Goal: Complete application form: Complete application form

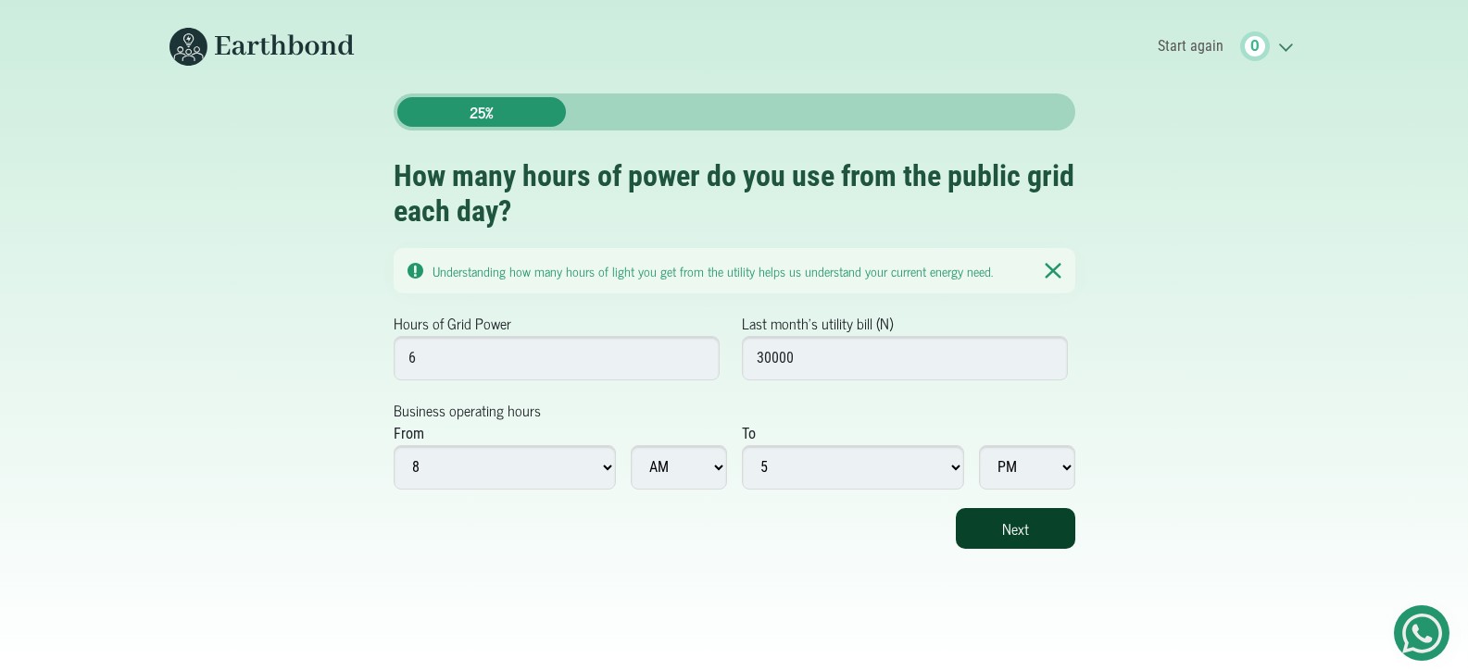
click at [1028, 529] on button "Next" at bounding box center [1014, 528] width 119 height 41
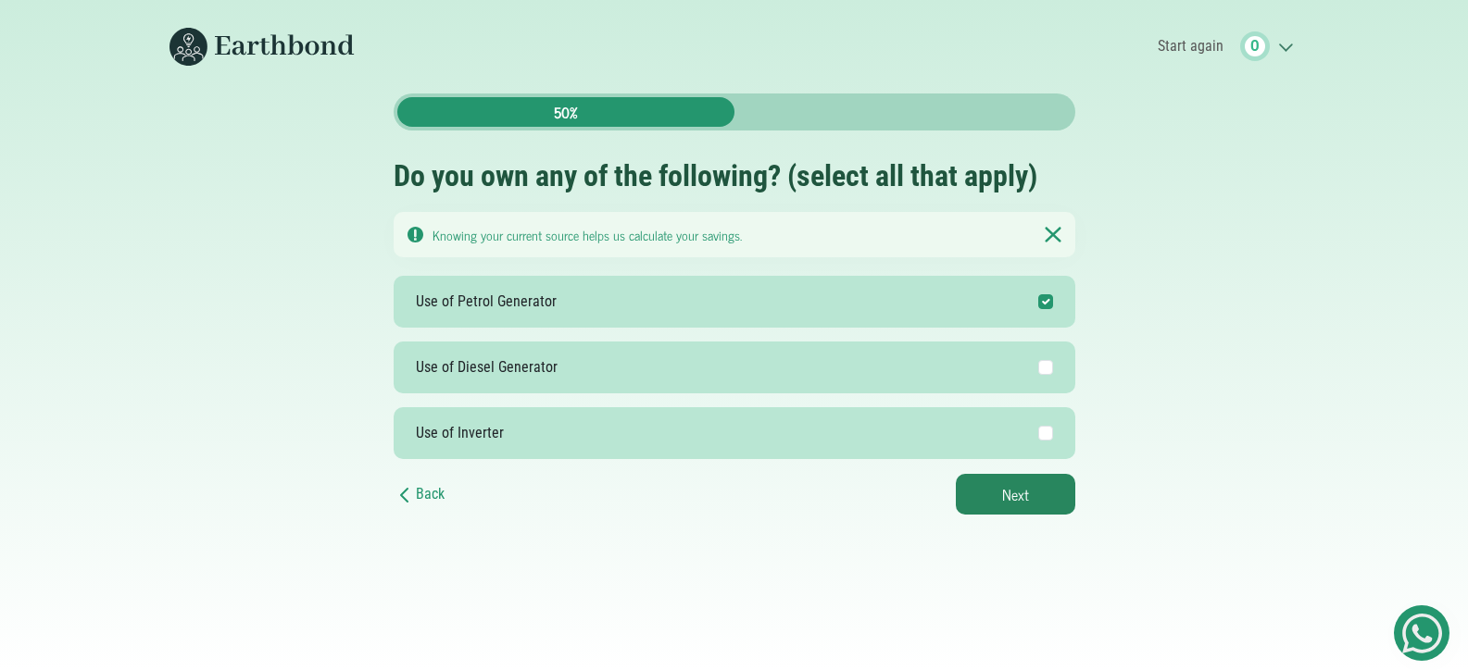
click at [1028, 529] on body "Start again O .cls-1{fill:none;stroke:#3c7b65;stroke-linecap:round;stroke-linej…" at bounding box center [734, 335] width 1468 height 670
click at [1017, 496] on button "Next" at bounding box center [1014, 494] width 119 height 41
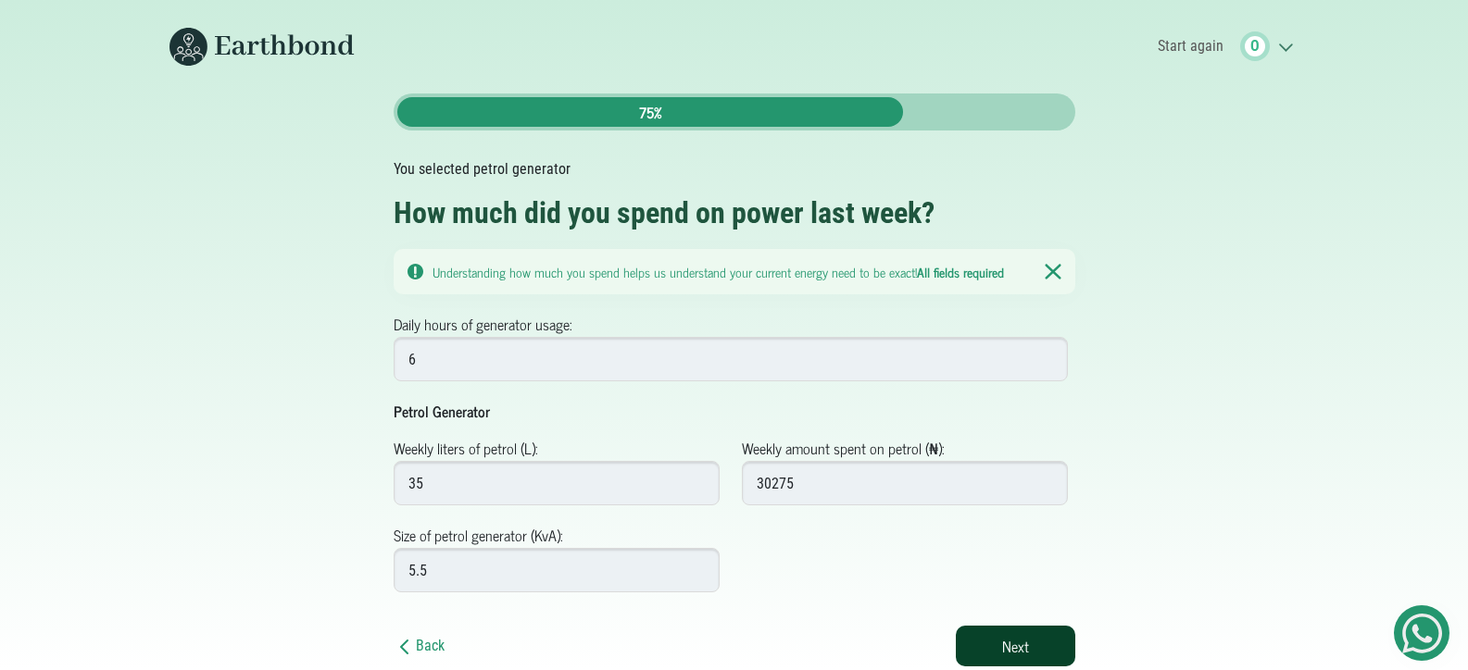
click at [1025, 657] on button "Next" at bounding box center [1014, 646] width 119 height 41
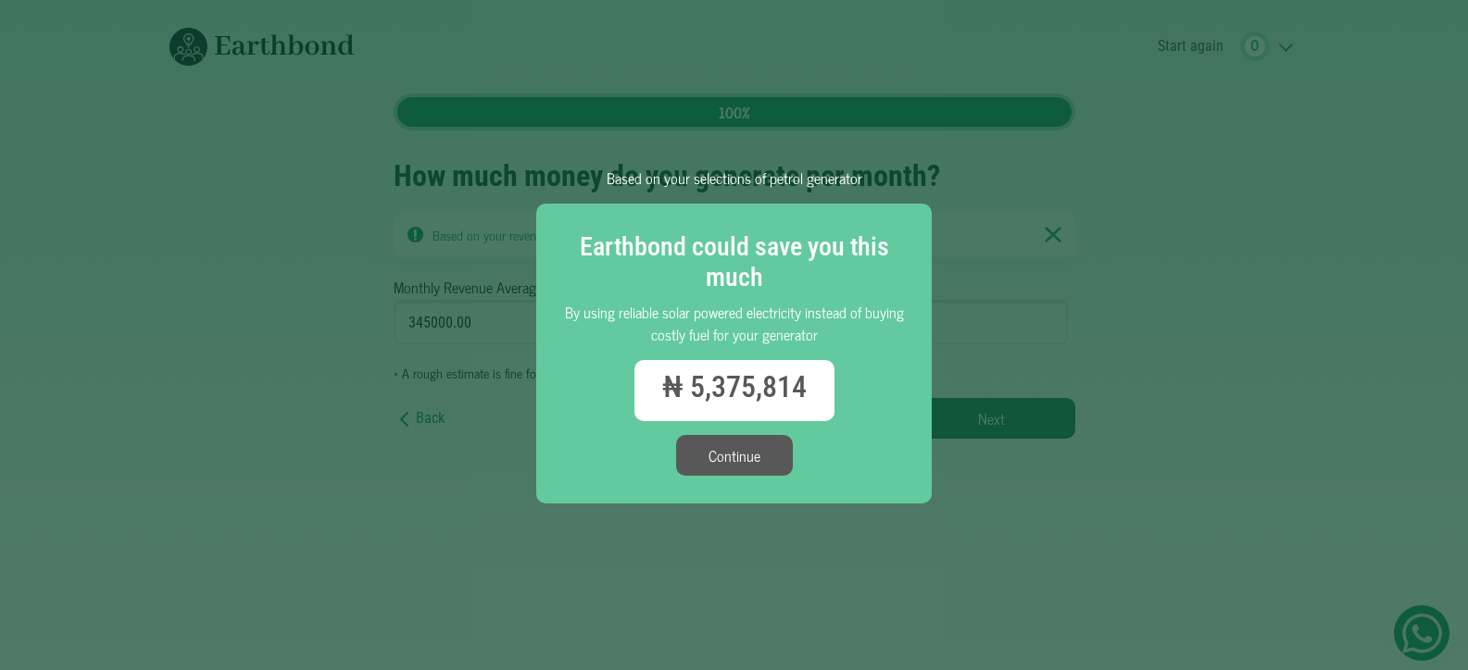
click at [758, 457] on button "Continue" at bounding box center [734, 455] width 117 height 41
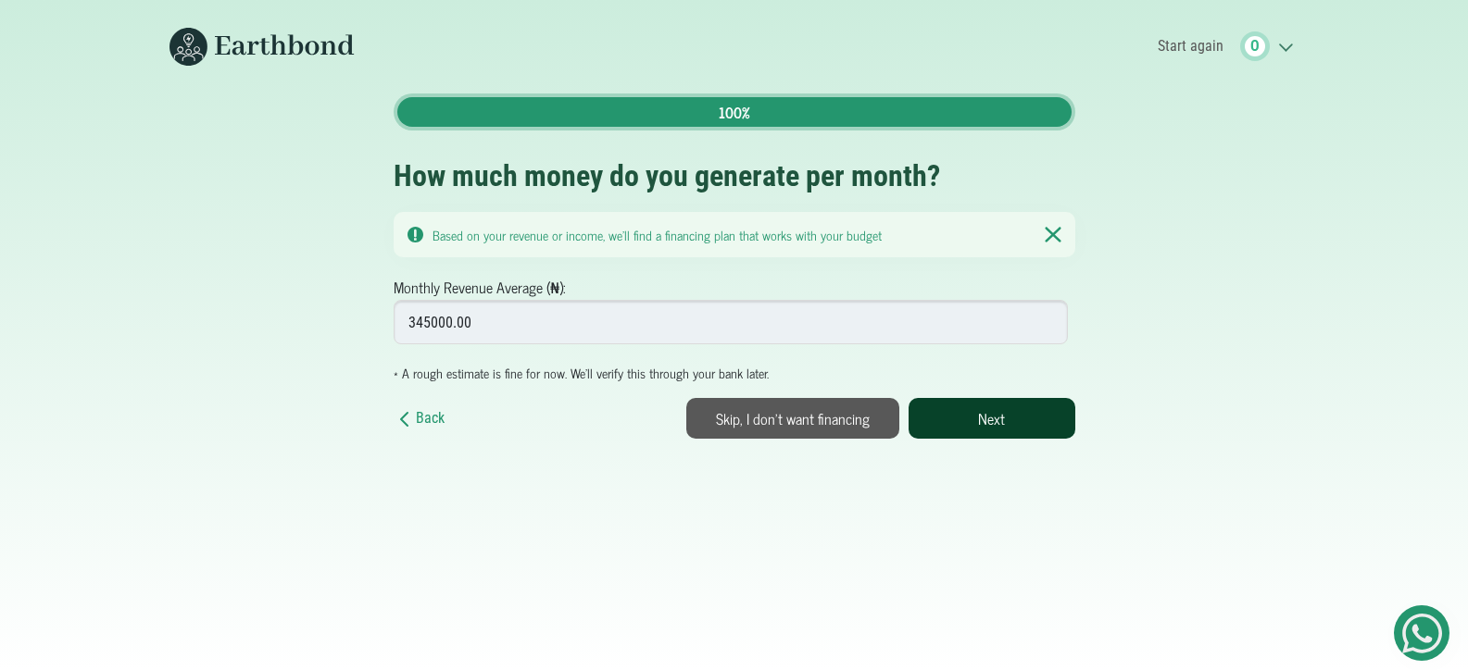
click at [971, 423] on button "Next" at bounding box center [991, 418] width 167 height 41
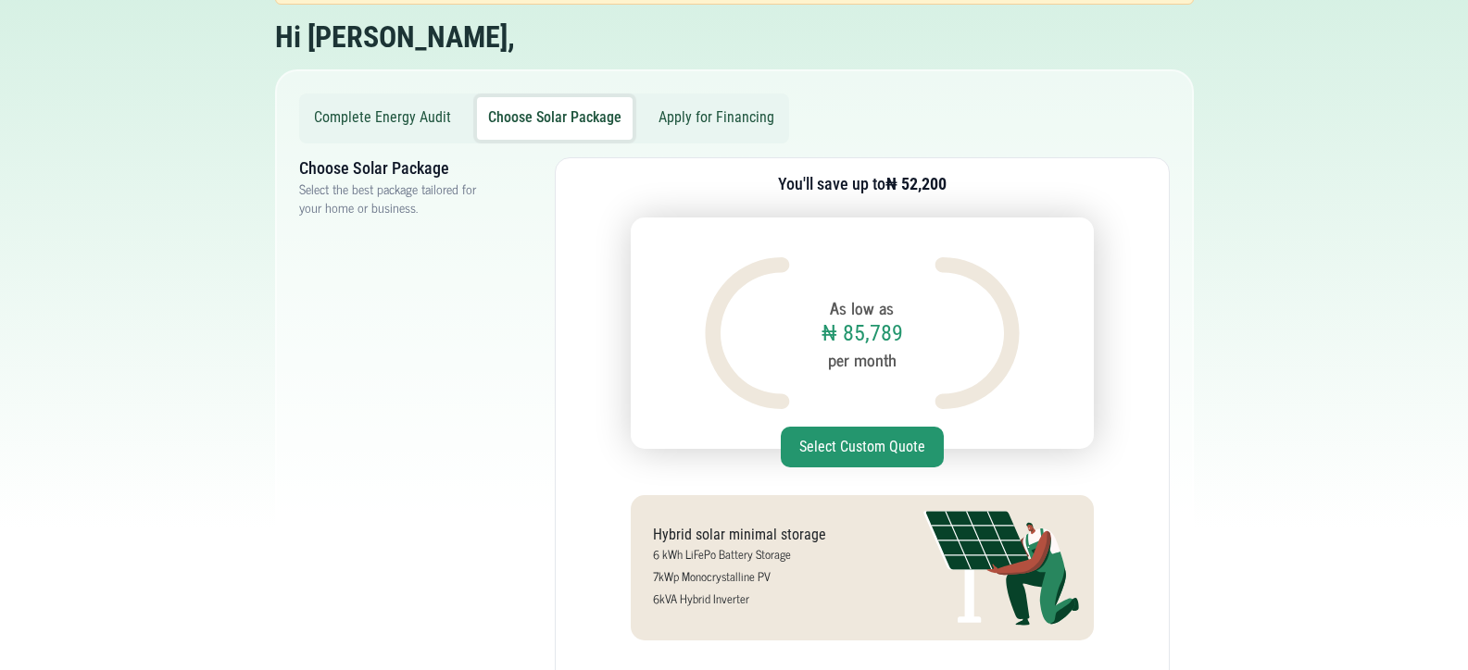
scroll to position [148, 0]
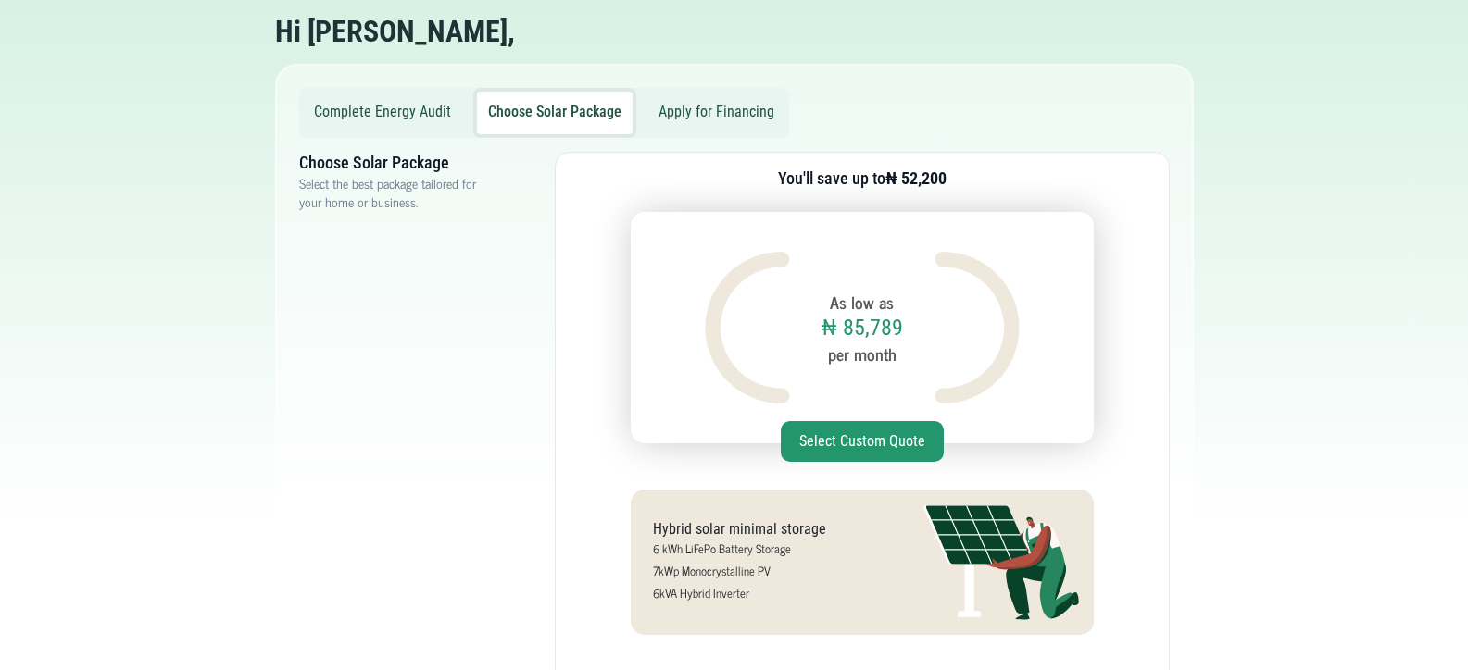
click at [731, 126] on button "Apply for Financing" at bounding box center [716, 113] width 138 height 43
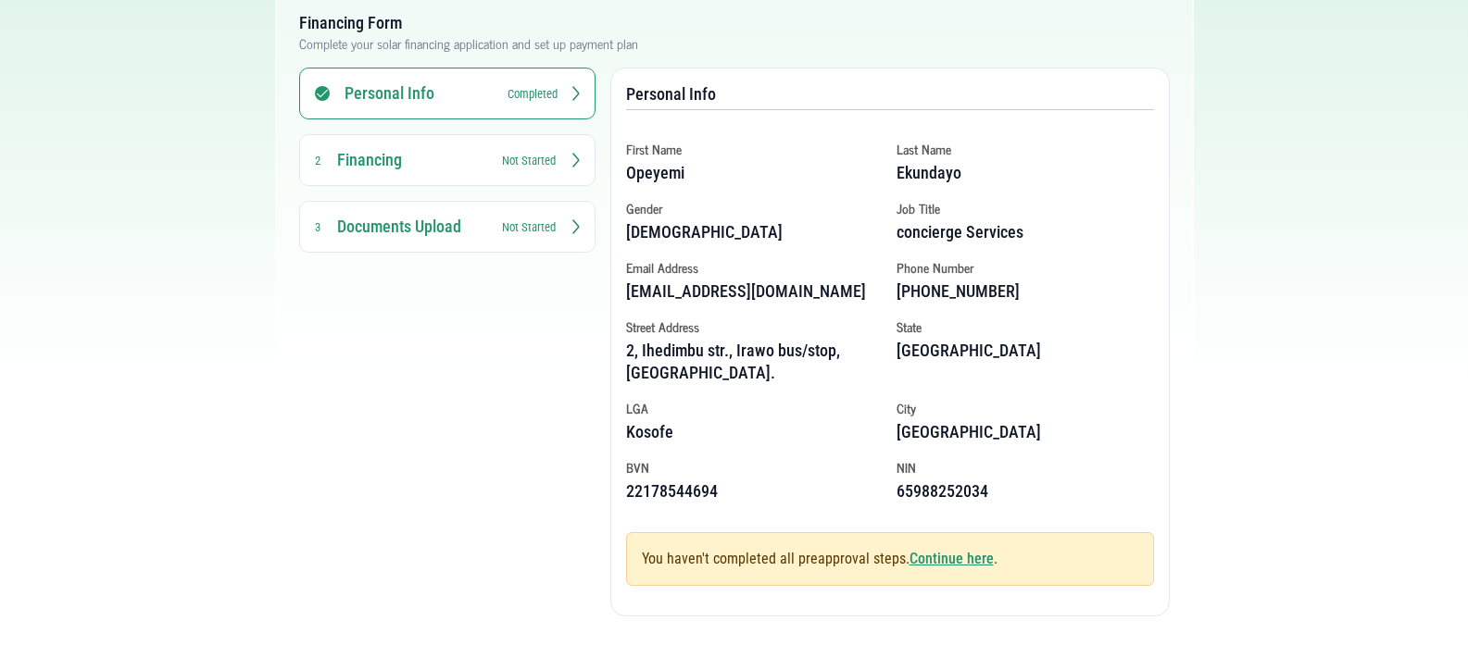
scroll to position [310, 0]
click at [949, 561] on link "Continue here" at bounding box center [951, 559] width 84 height 18
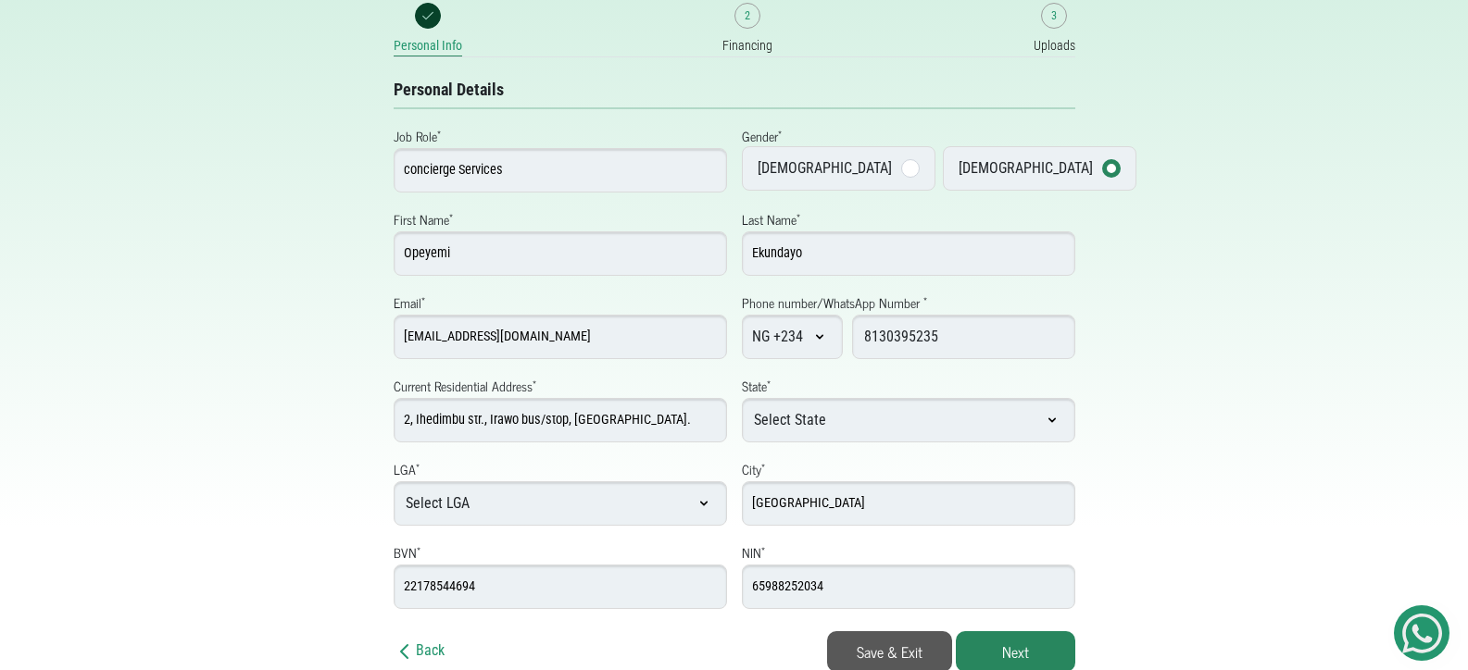
scroll to position [144, 0]
click at [1067, 658] on button "Next" at bounding box center [1014, 650] width 119 height 41
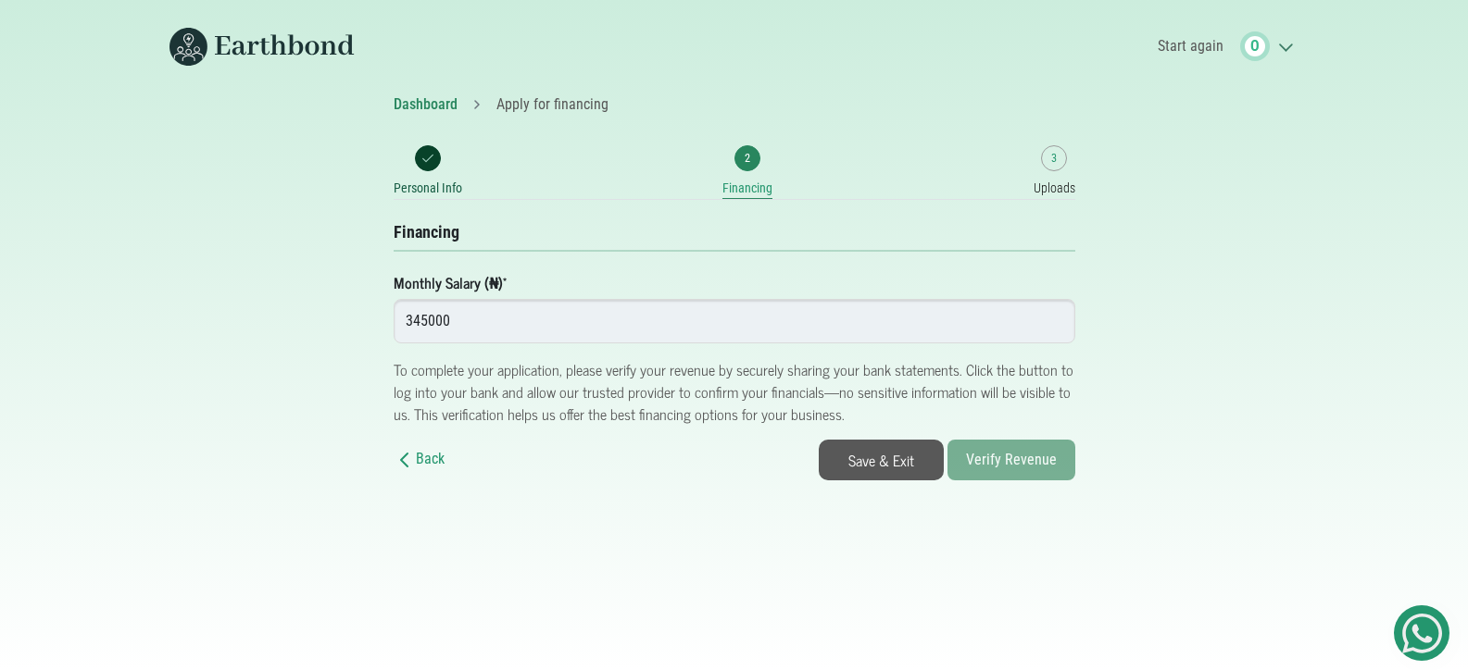
click at [1017, 486] on body "Start again O .cls-1{fill:none;stroke:#3c7b65;stroke-linecap:round;stroke-linej…" at bounding box center [734, 335] width 1468 height 670
click at [556, 316] on input "345000" at bounding box center [733, 321] width 681 height 44
type input "345000"
click at [989, 465] on button "Verify Revenue" at bounding box center [1011, 460] width 128 height 41
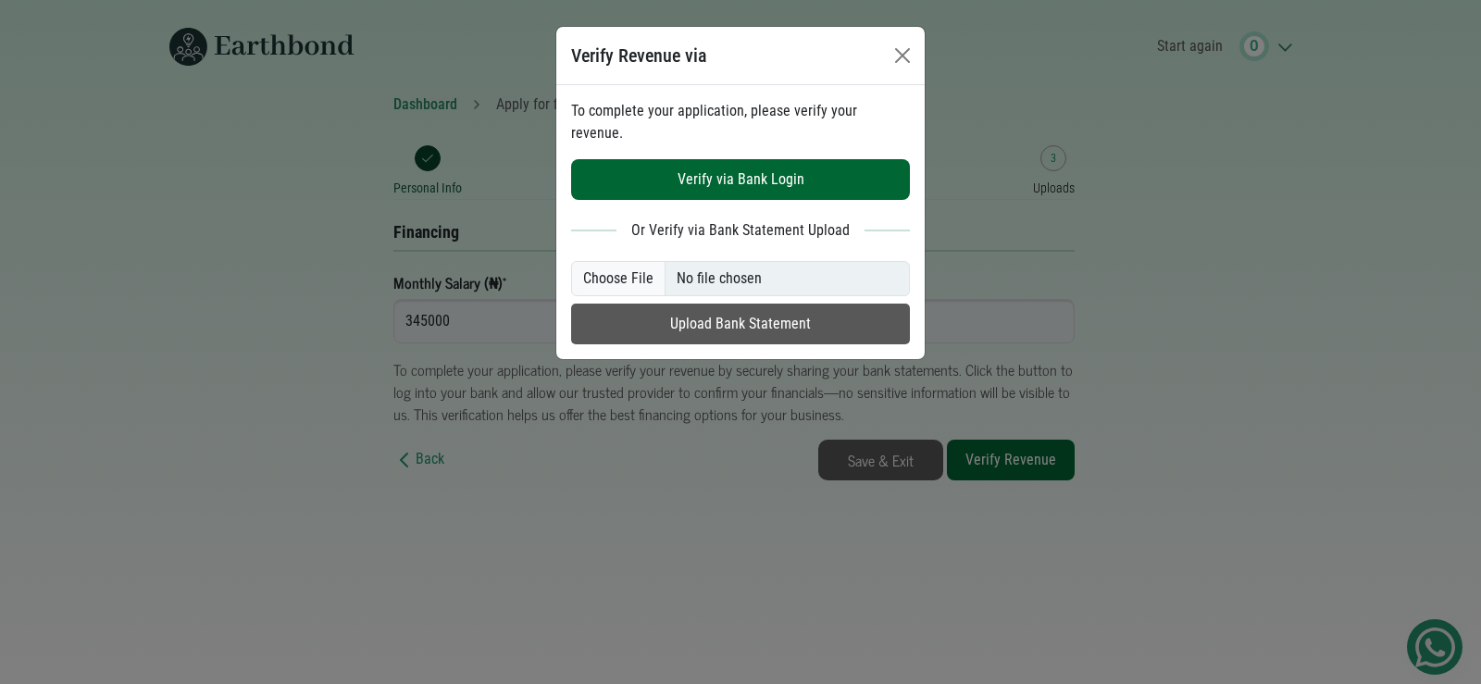
click at [801, 159] on button "Verify via Bank Login" at bounding box center [740, 179] width 339 height 41
